Goal: Navigation & Orientation: Find specific page/section

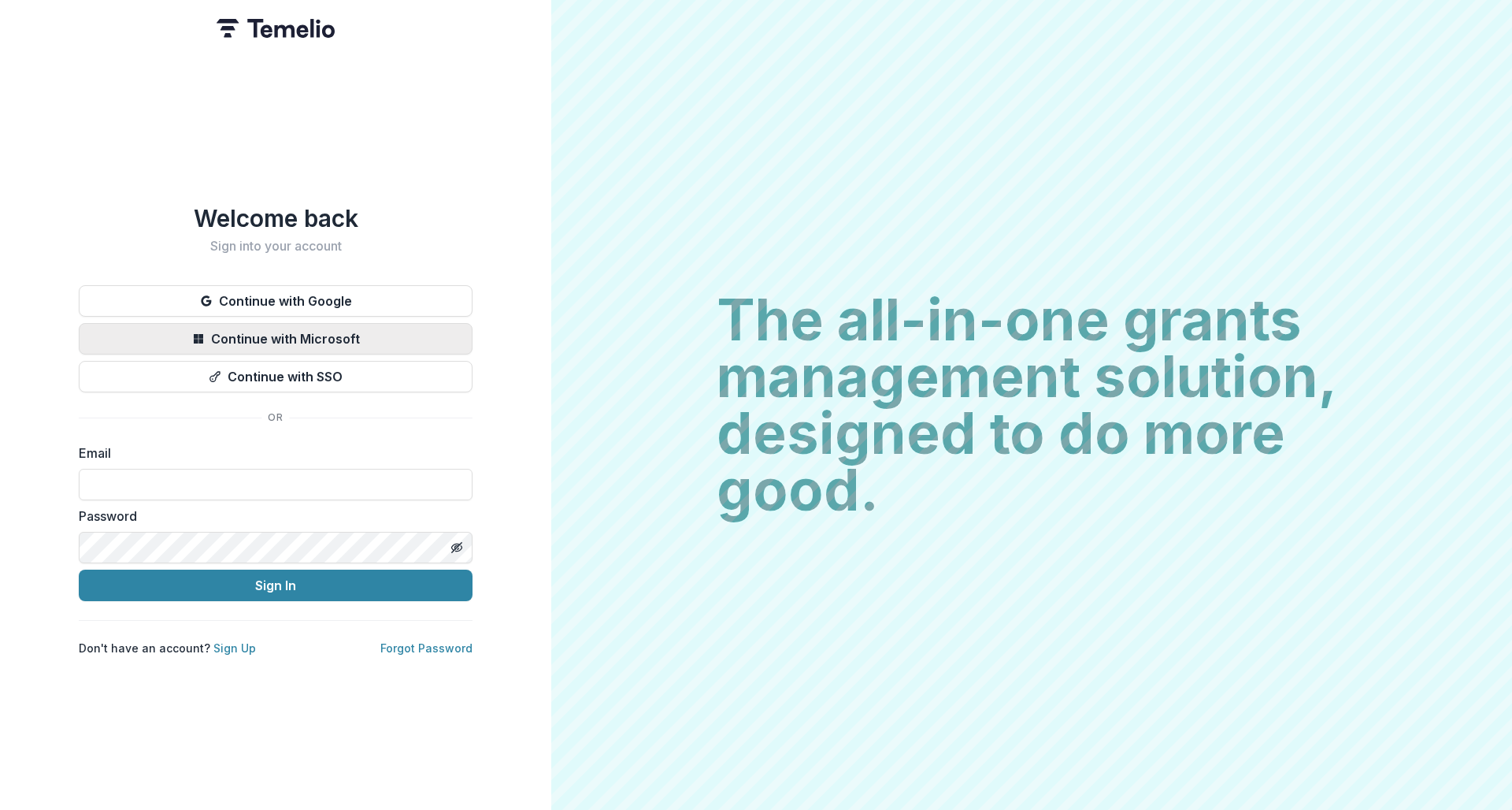
click at [189, 329] on button "Continue with Microsoft" at bounding box center [275, 339] width 393 height 32
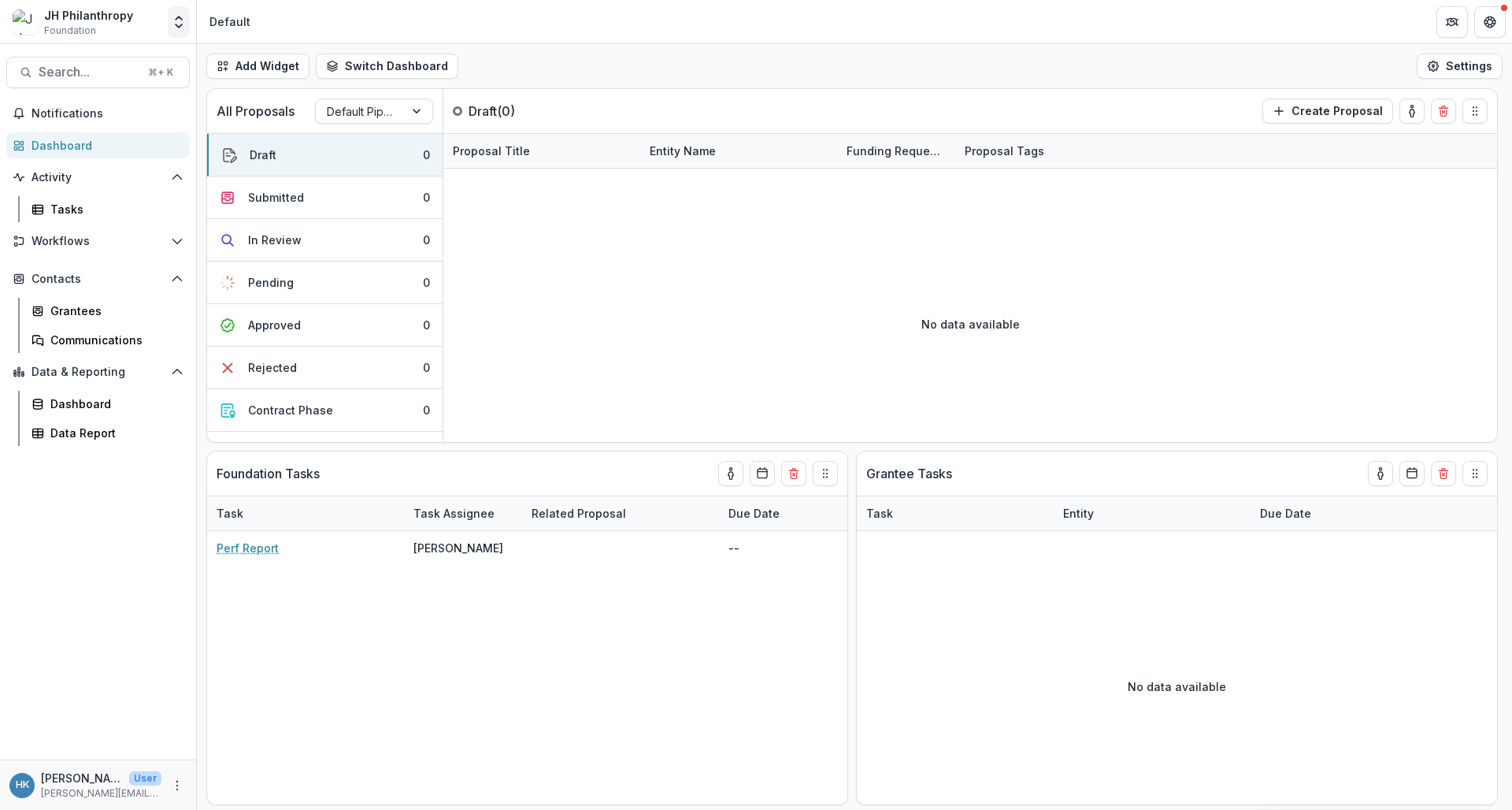
click at [183, 23] on icon "Open entity switcher" at bounding box center [178, 22] width 16 height 16
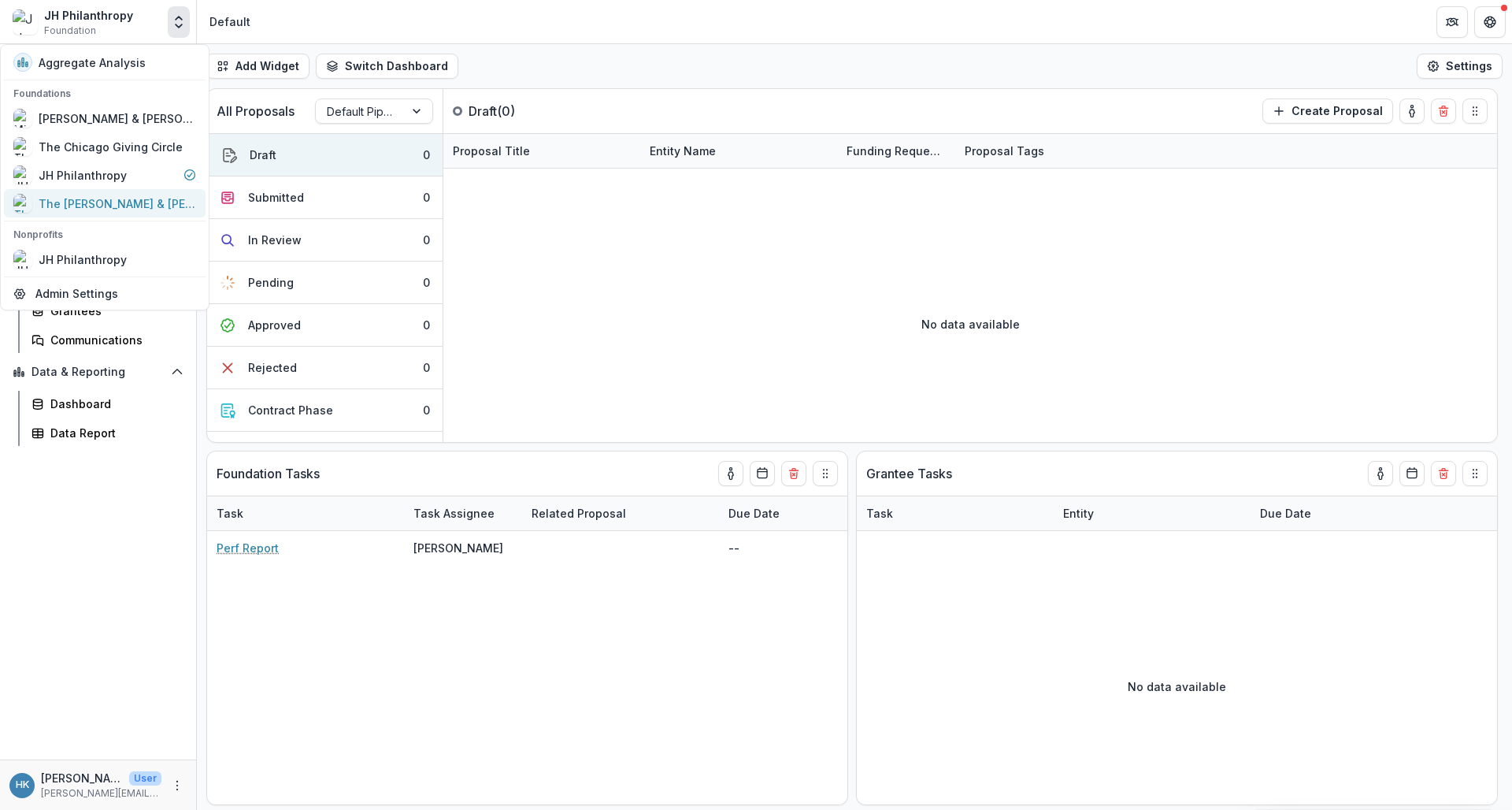
click at [87, 196] on div "The [PERSON_NAME] & [PERSON_NAME] Family Foundation" at bounding box center [117, 204] width 157 height 17
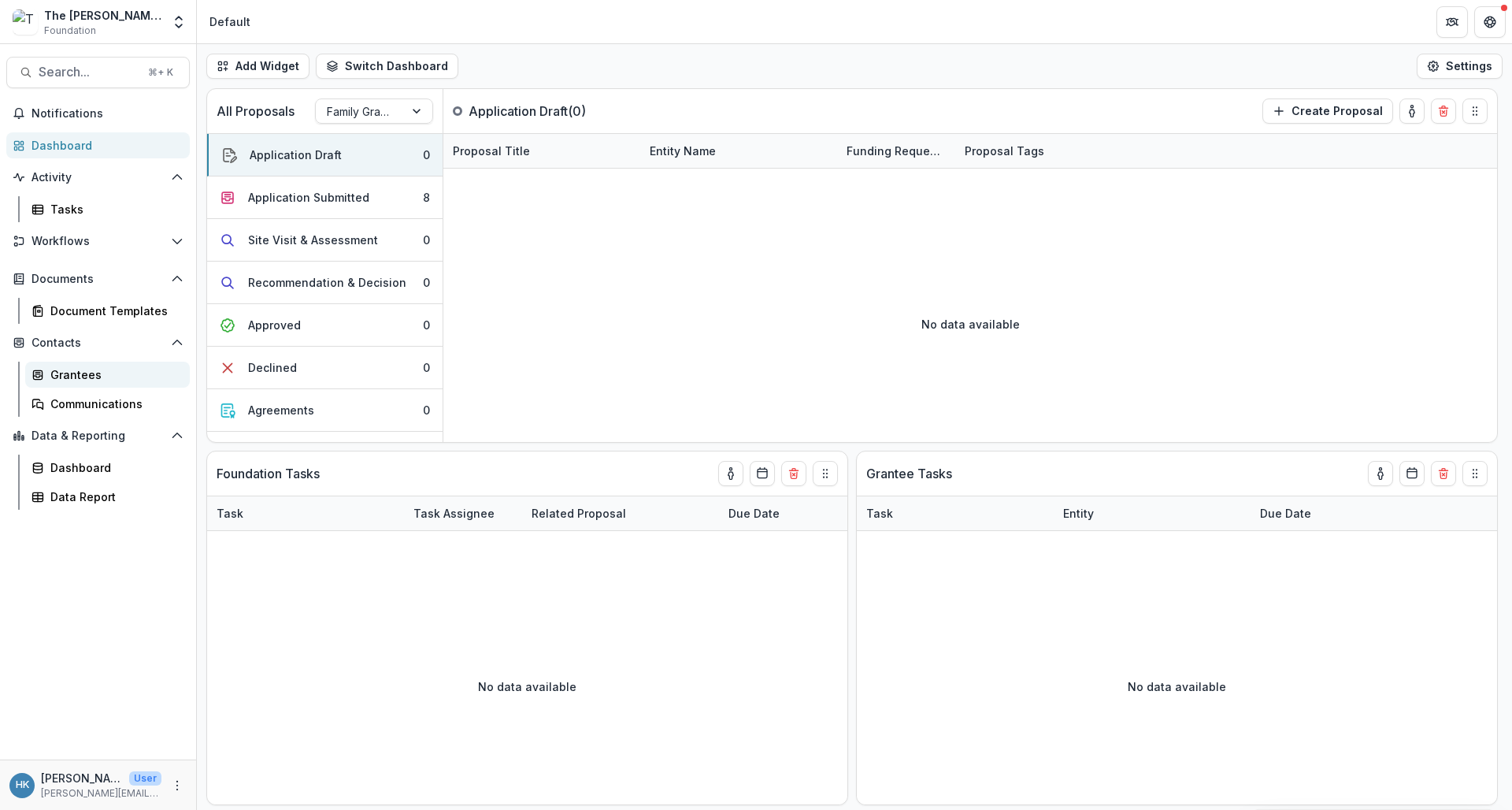
click at [78, 381] on div "Grantees" at bounding box center [113, 375] width 126 height 17
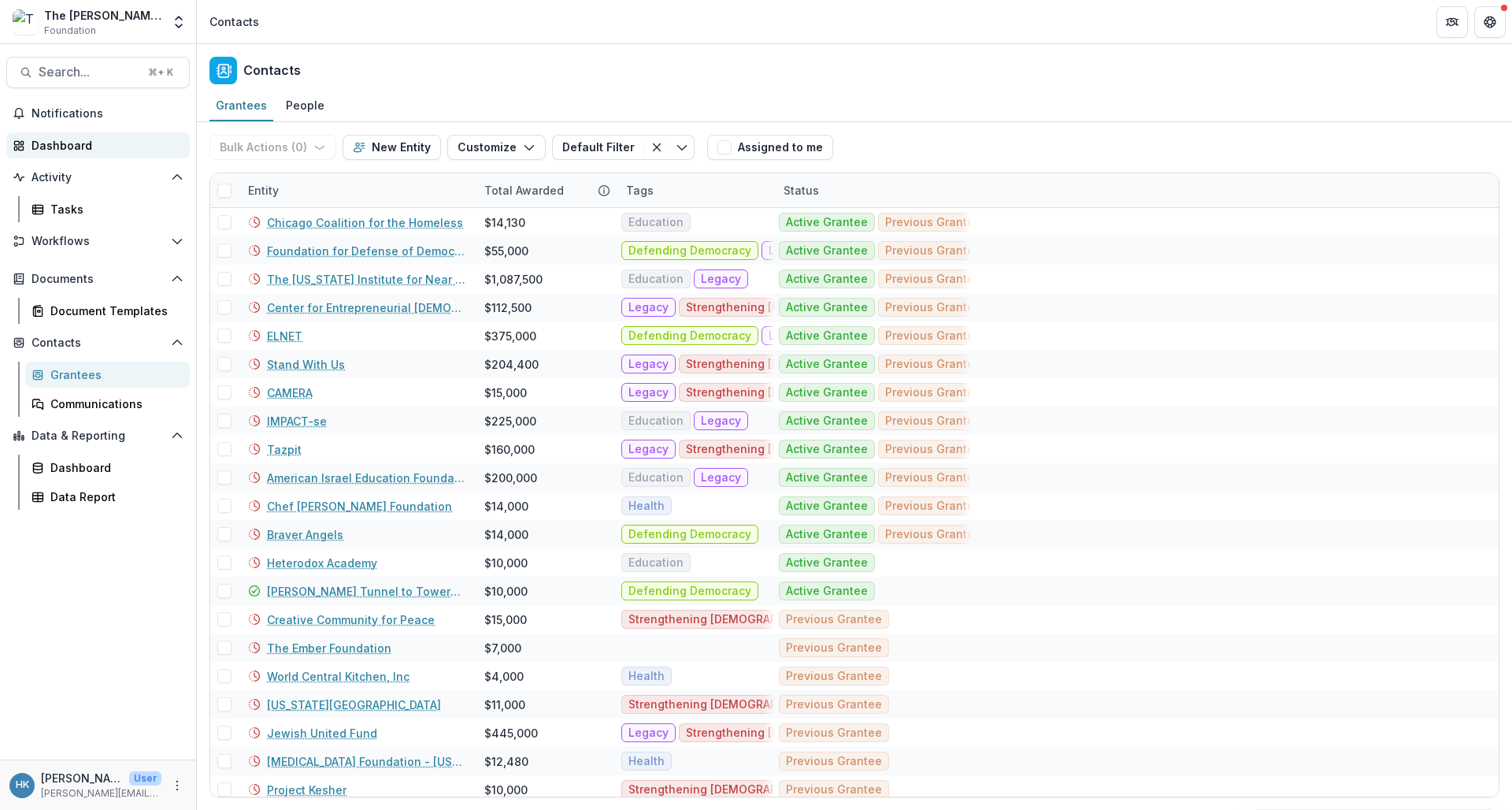
click at [99, 143] on div "Dashboard" at bounding box center [105, 145] width 146 height 17
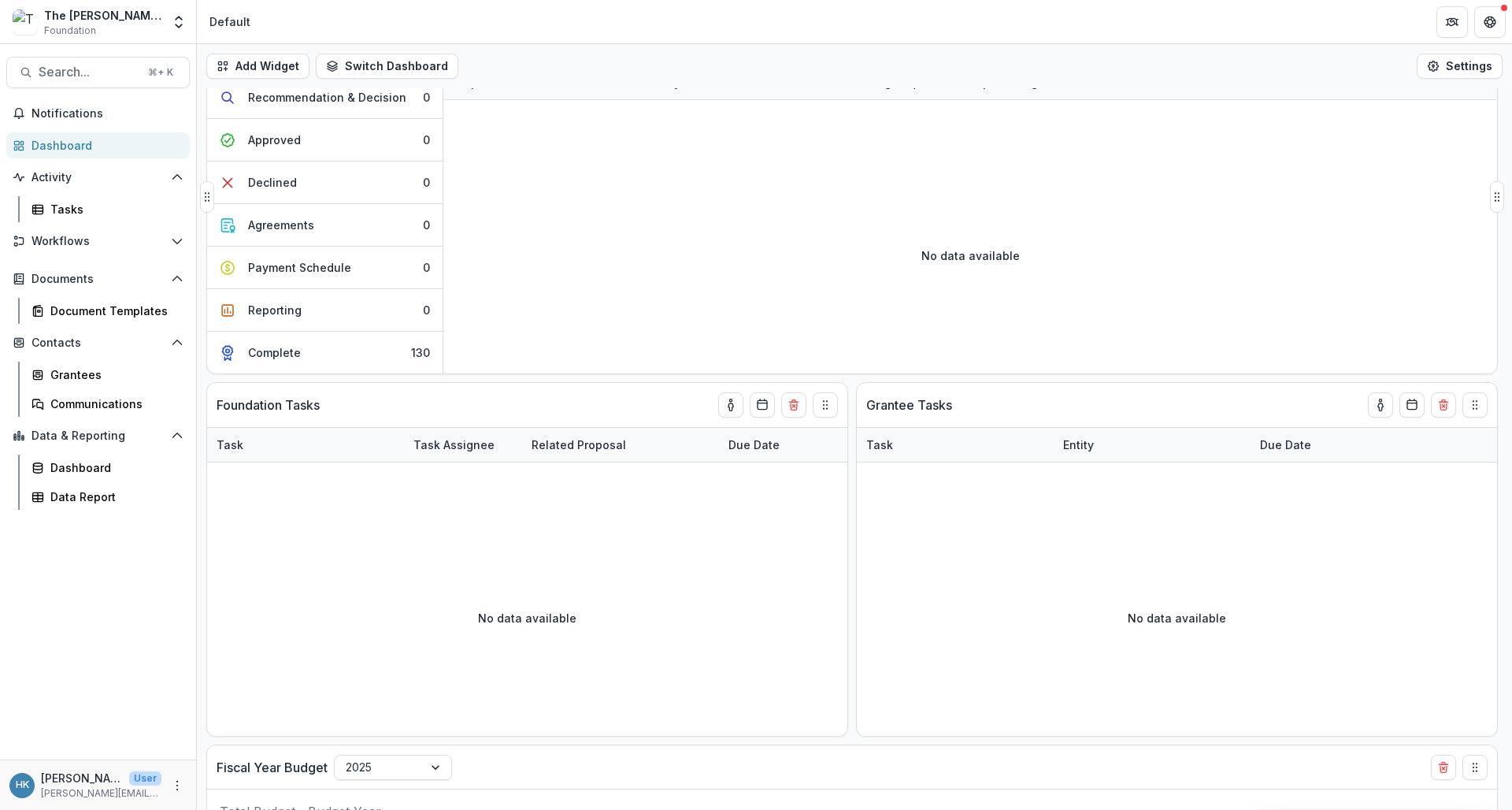
scroll to position [69, 0]
click at [333, 275] on button "Payment Schedule 0" at bounding box center [324, 266] width 235 height 42
click at [325, 271] on div "Payment Schedule" at bounding box center [301, 267] width 103 height 17
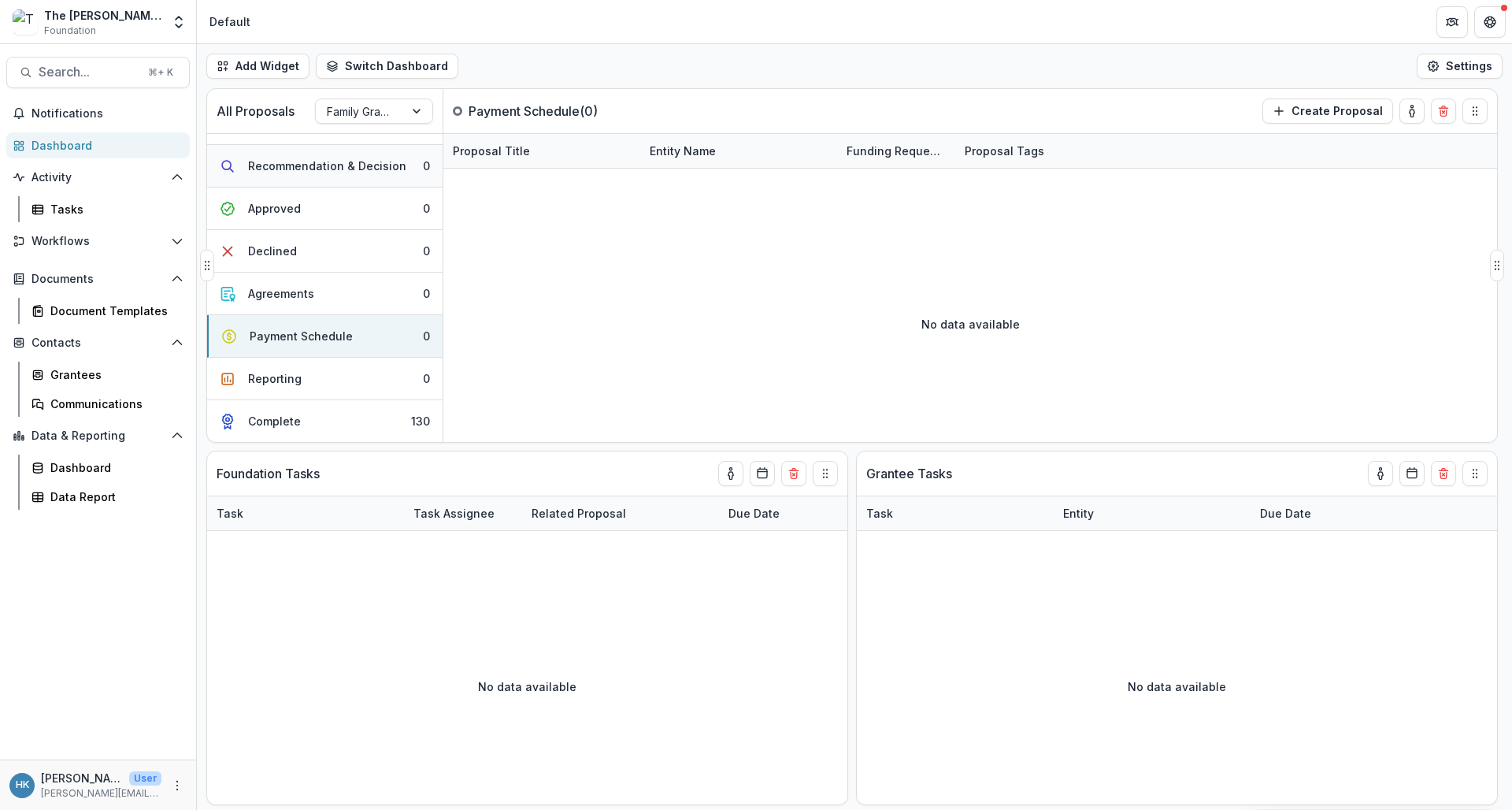
scroll to position [0, 0]
click at [81, 375] on div "Grantees" at bounding box center [113, 375] width 126 height 17
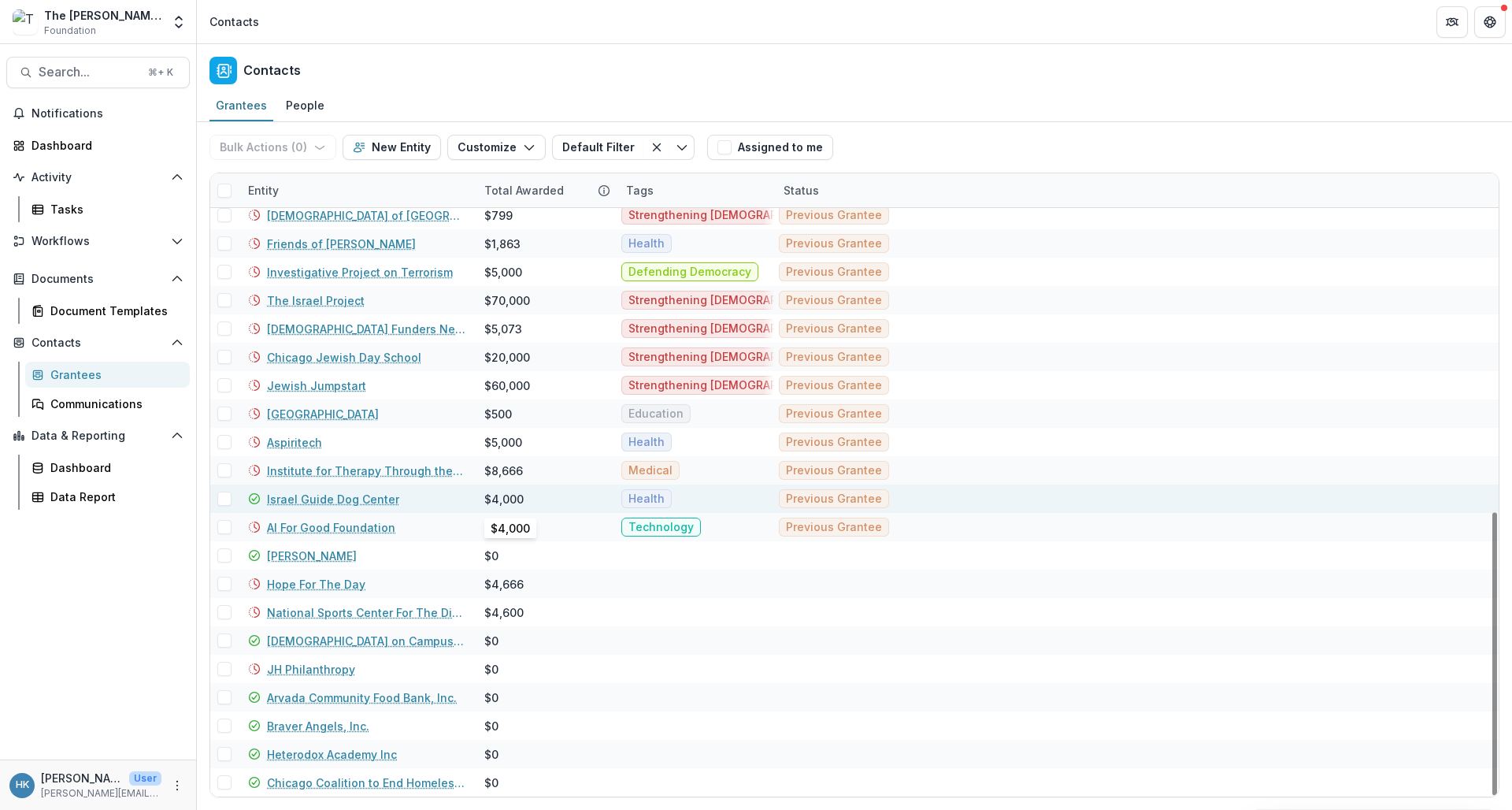
scroll to position [744, 0]
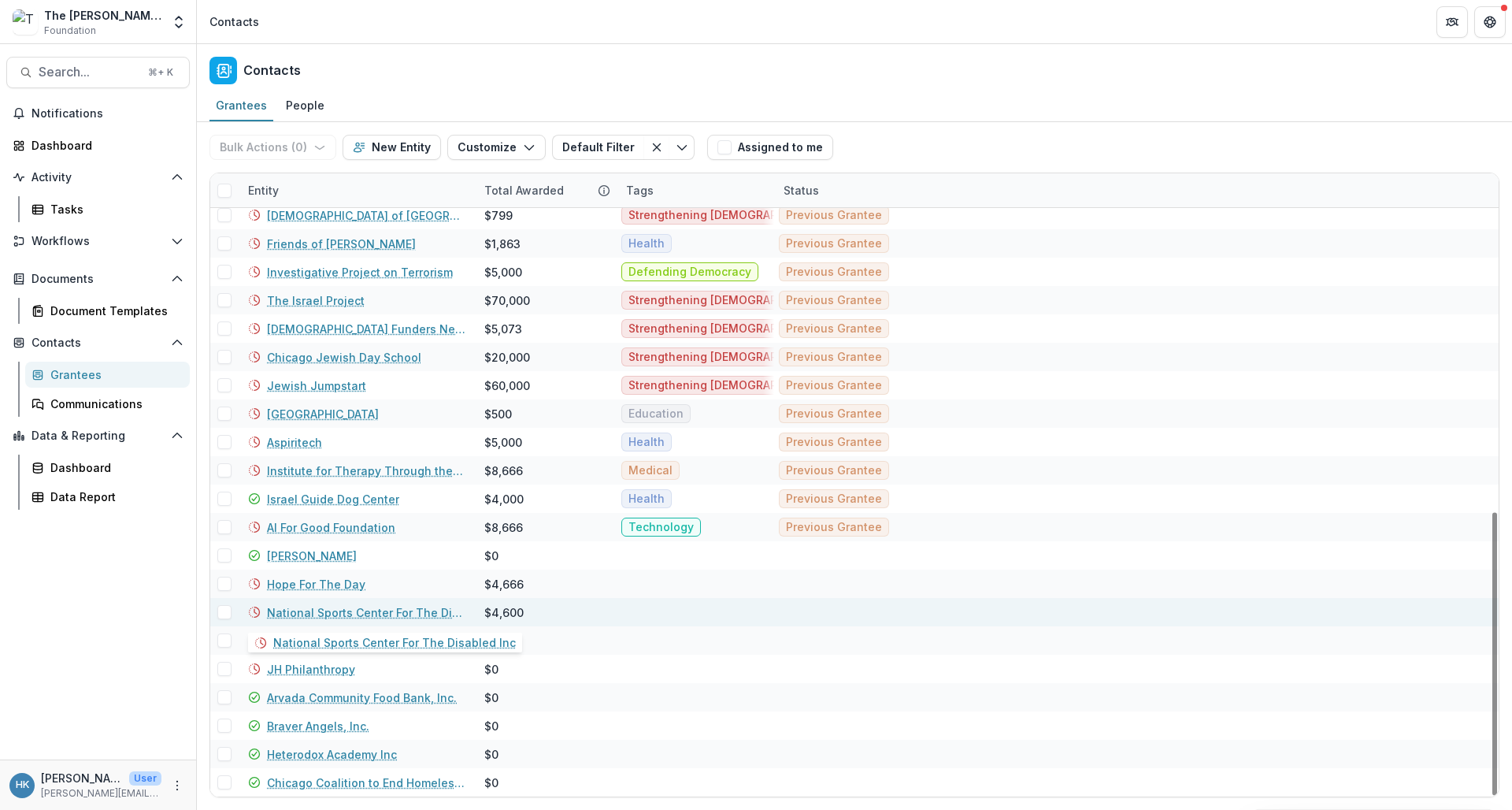
click at [307, 611] on link "National Sports Center For The Disabled Inc" at bounding box center [366, 612] width 198 height 17
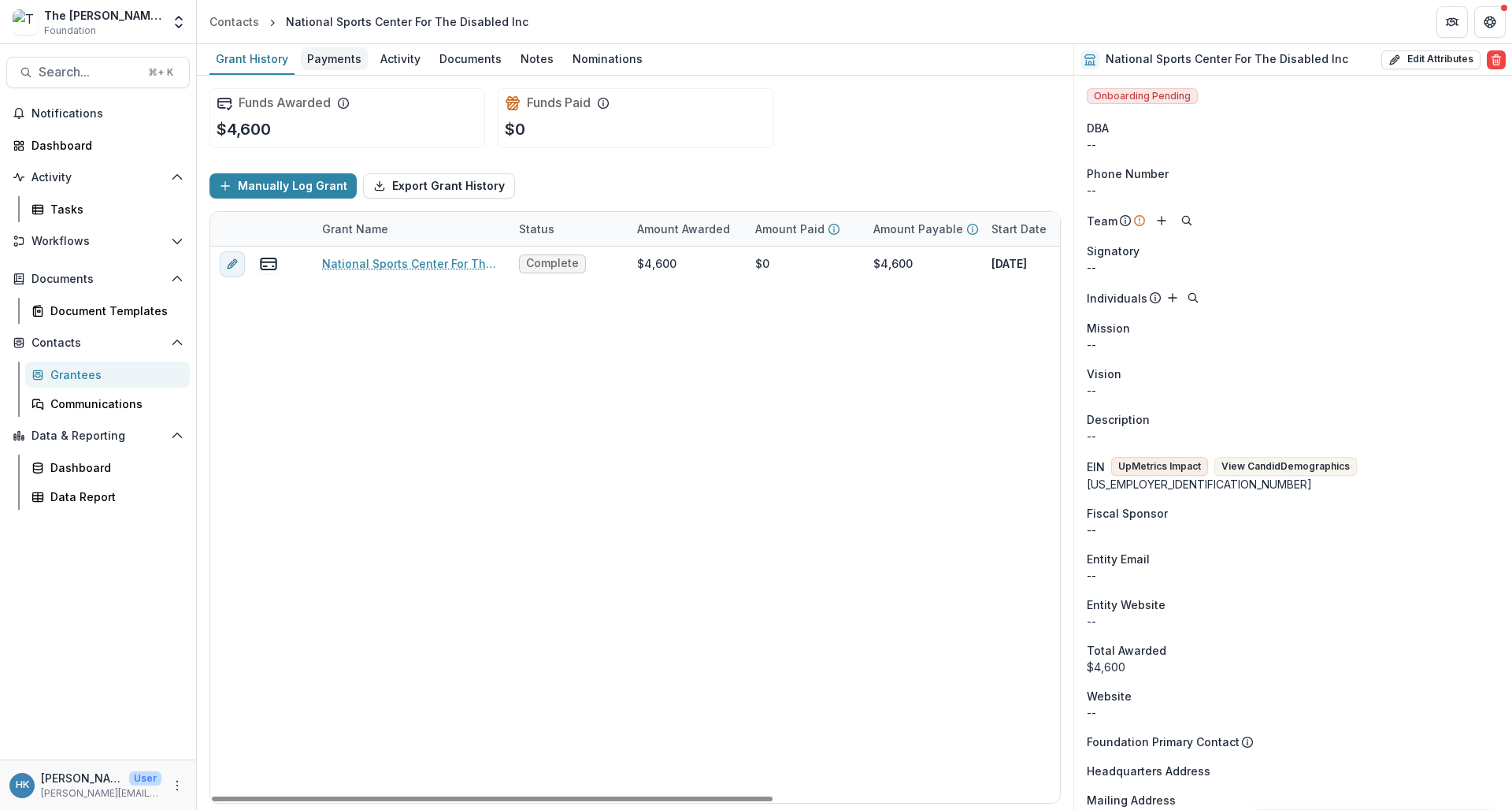
click at [335, 54] on div "Payments" at bounding box center [333, 58] width 66 height 22
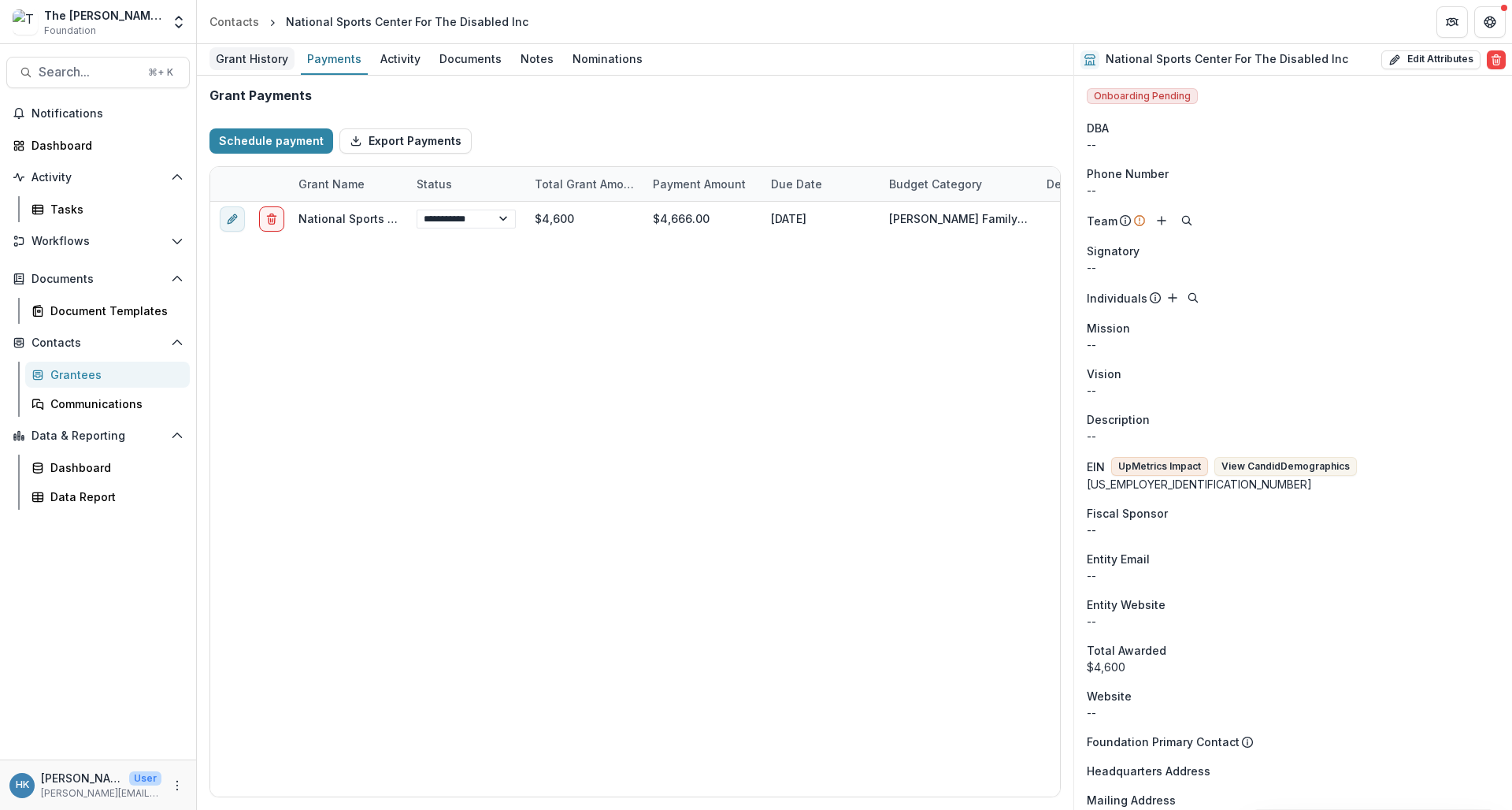
click at [253, 62] on div "Grant History" at bounding box center [252, 58] width 85 height 22
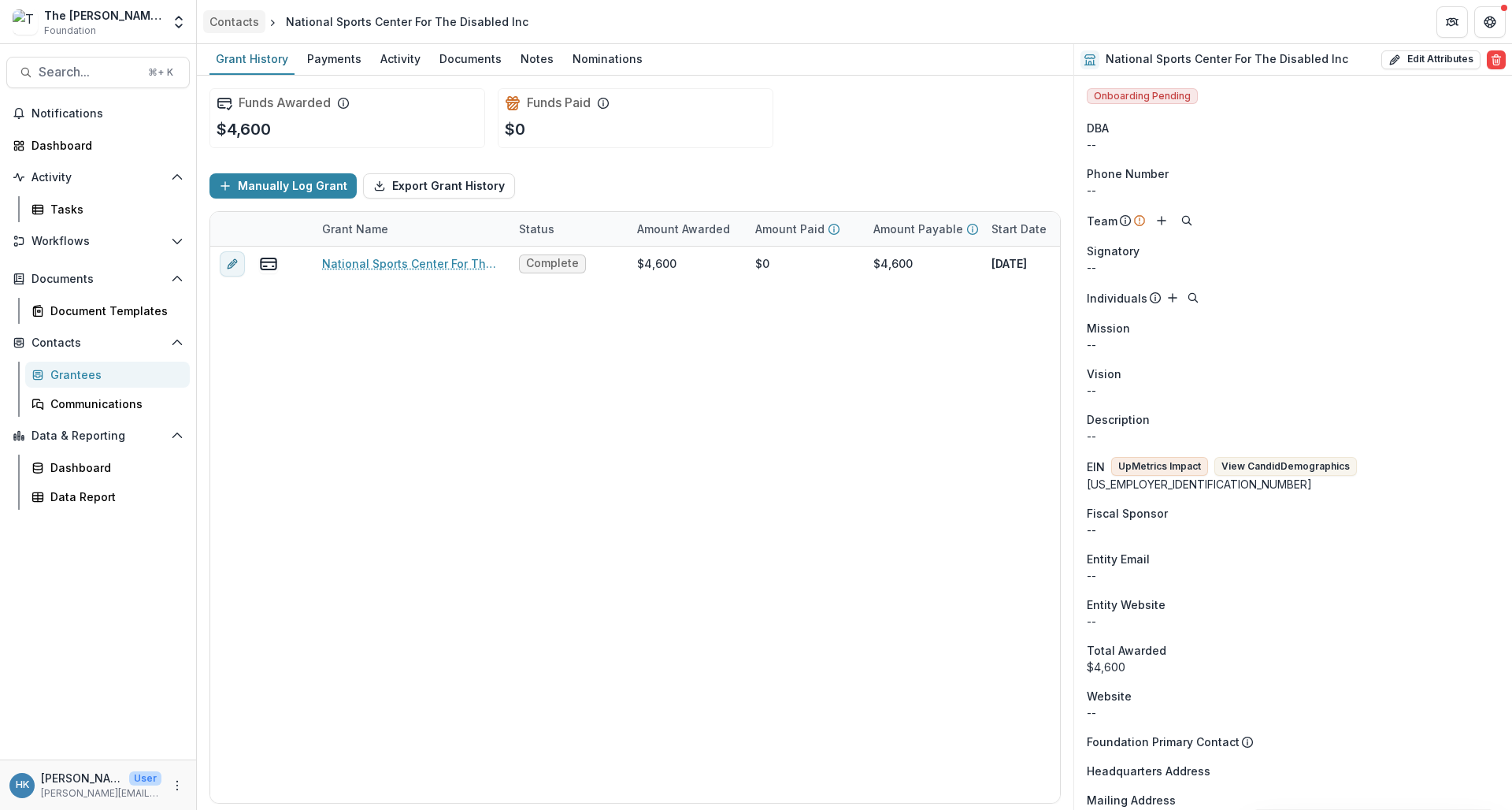
click at [230, 18] on div "Contacts" at bounding box center [234, 22] width 50 height 17
